Goal: Task Accomplishment & Management: Use online tool/utility

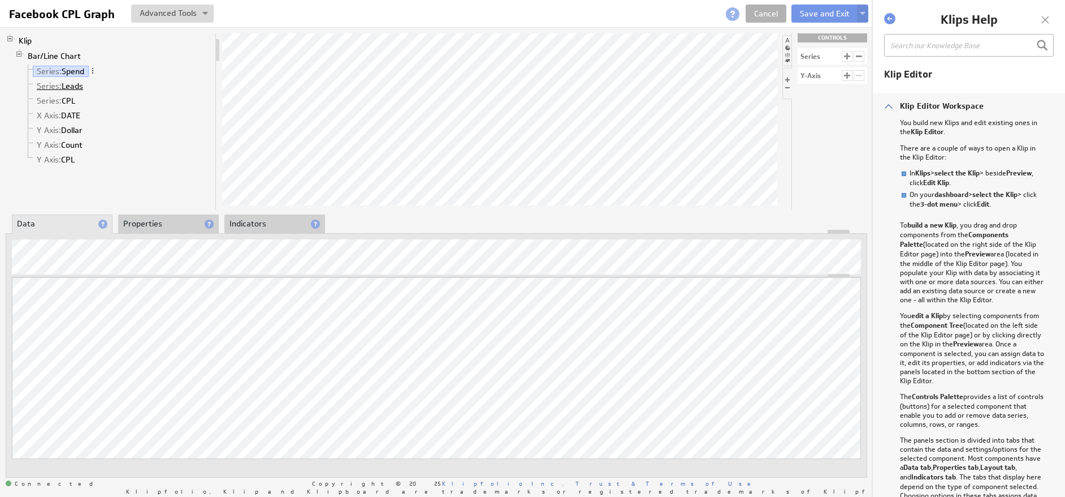
click at [73, 86] on link "Series: Leads" at bounding box center [60, 85] width 55 height 11
click at [69, 98] on link "Series: CPL" at bounding box center [56, 100] width 47 height 11
click at [64, 84] on link "Series: Leads" at bounding box center [60, 85] width 55 height 11
click at [62, 97] on link "Series: CPL" at bounding box center [56, 100] width 47 height 11
click at [62, 115] on link "X Axis: DATE" at bounding box center [59, 115] width 52 height 11
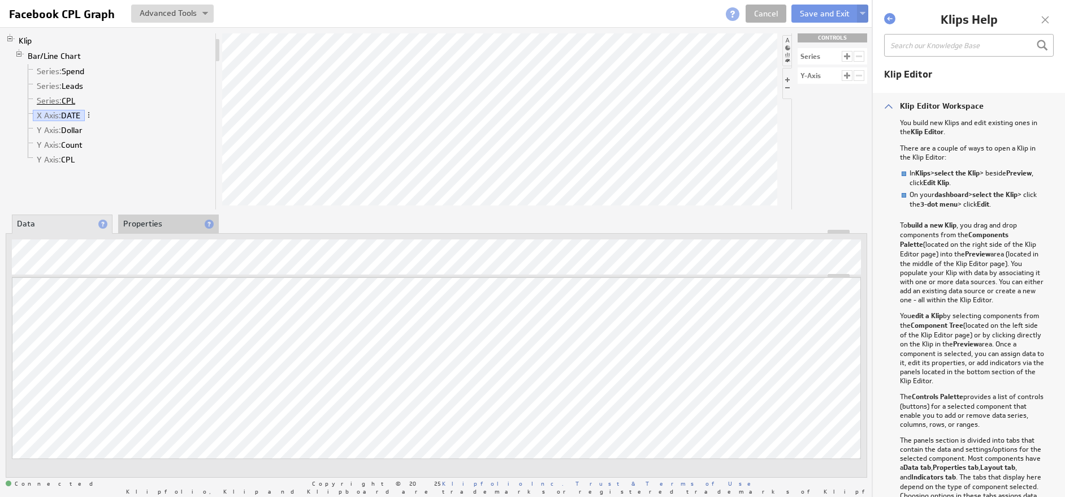
click at [62, 101] on link "Series: CPL" at bounding box center [56, 100] width 47 height 11
